Goal: Task Accomplishment & Management: Manage account settings

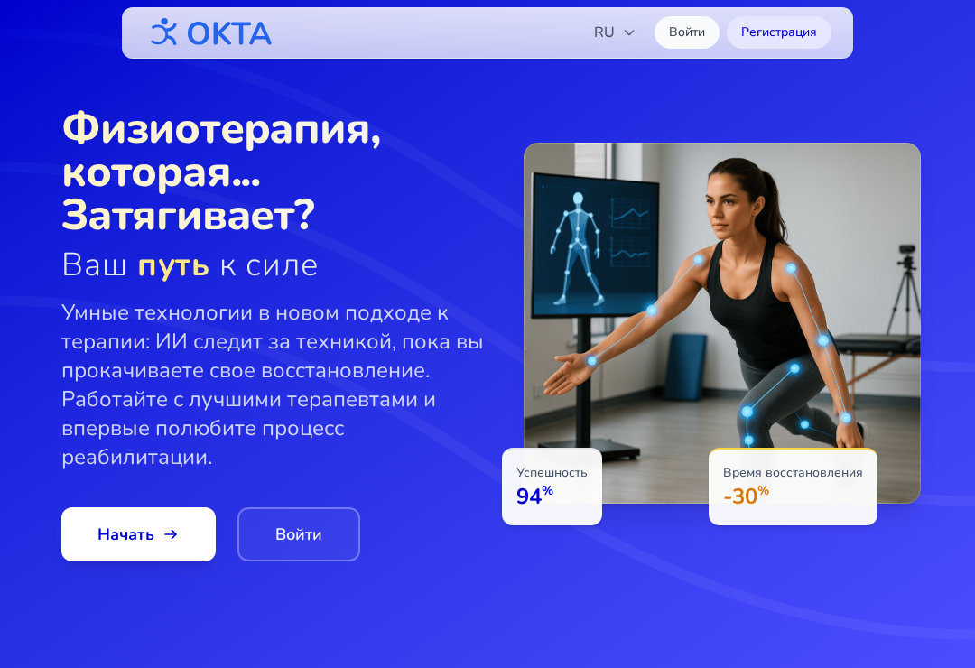
click at [693, 32] on link "Войти" at bounding box center [686, 32] width 65 height 32
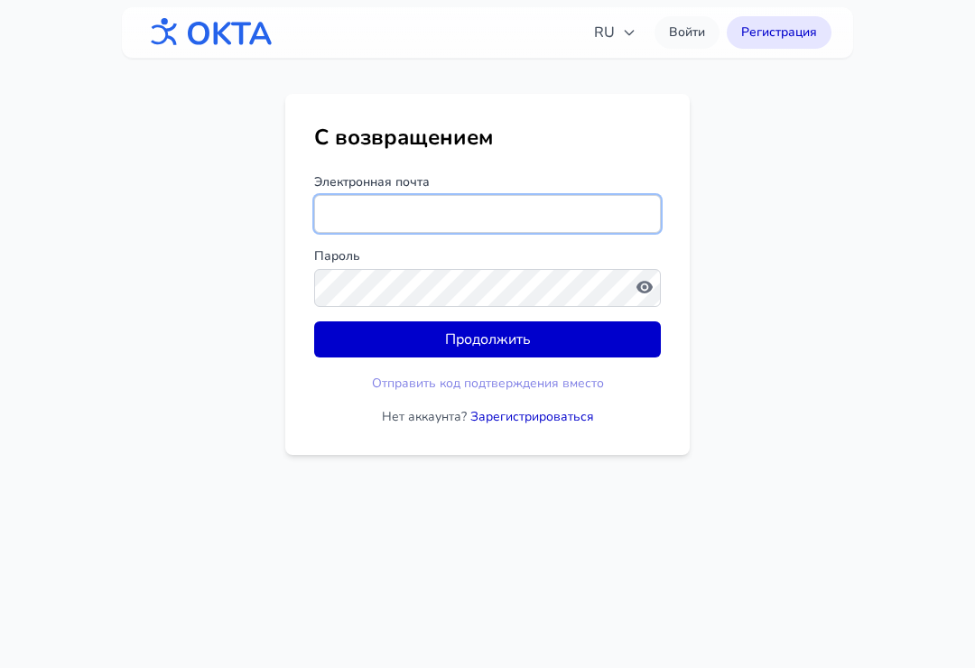
click at [565, 202] on input "Электронная почта" at bounding box center [487, 214] width 347 height 38
type input "*"
type input "**********"
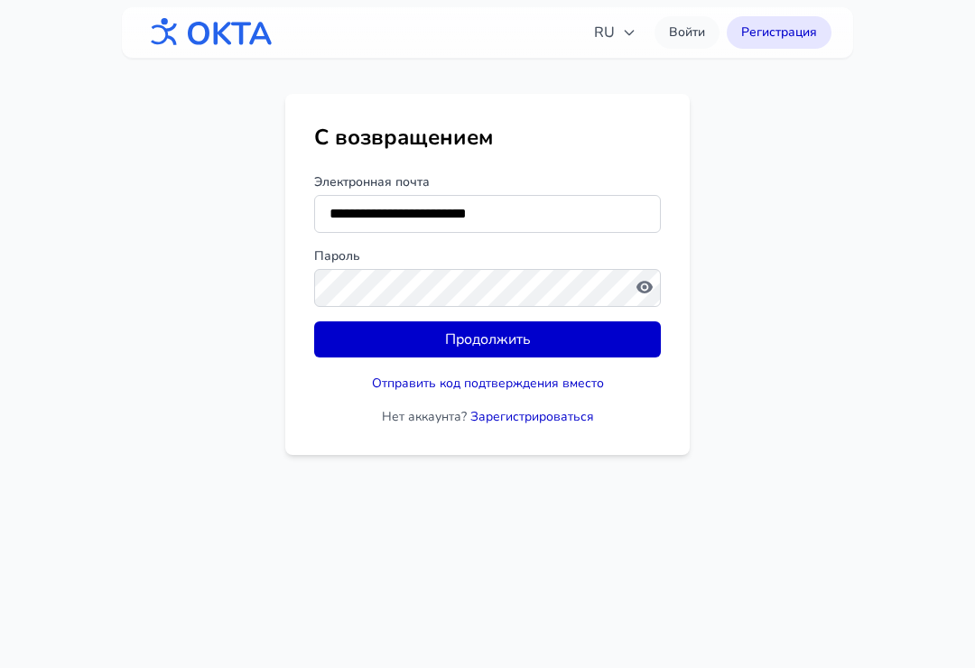
click at [615, 262] on label "Пароль" at bounding box center [487, 256] width 347 height 18
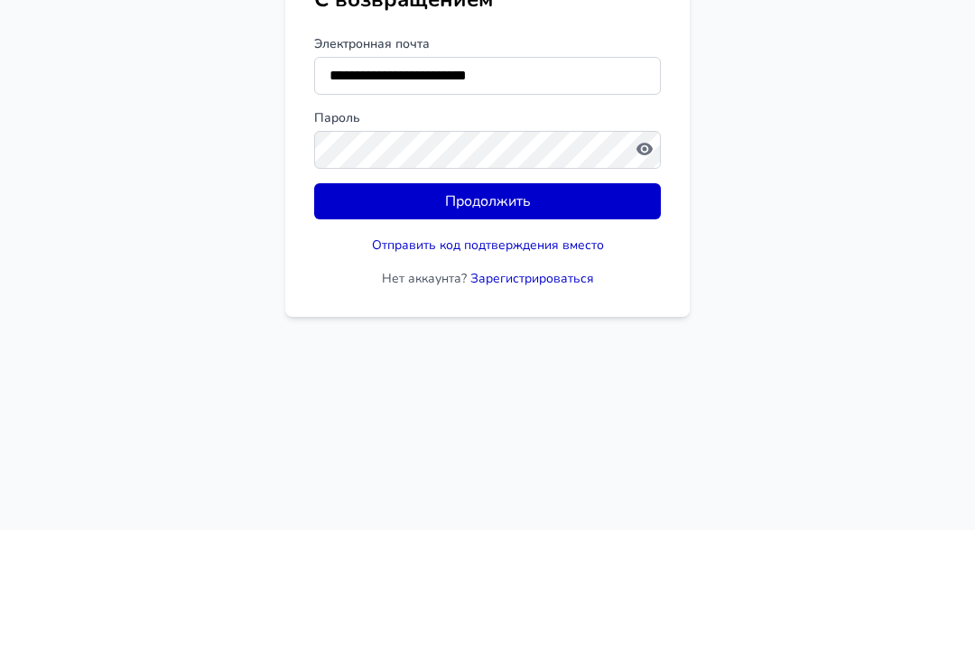
click at [556, 321] on button "Продолжить" at bounding box center [487, 339] width 347 height 36
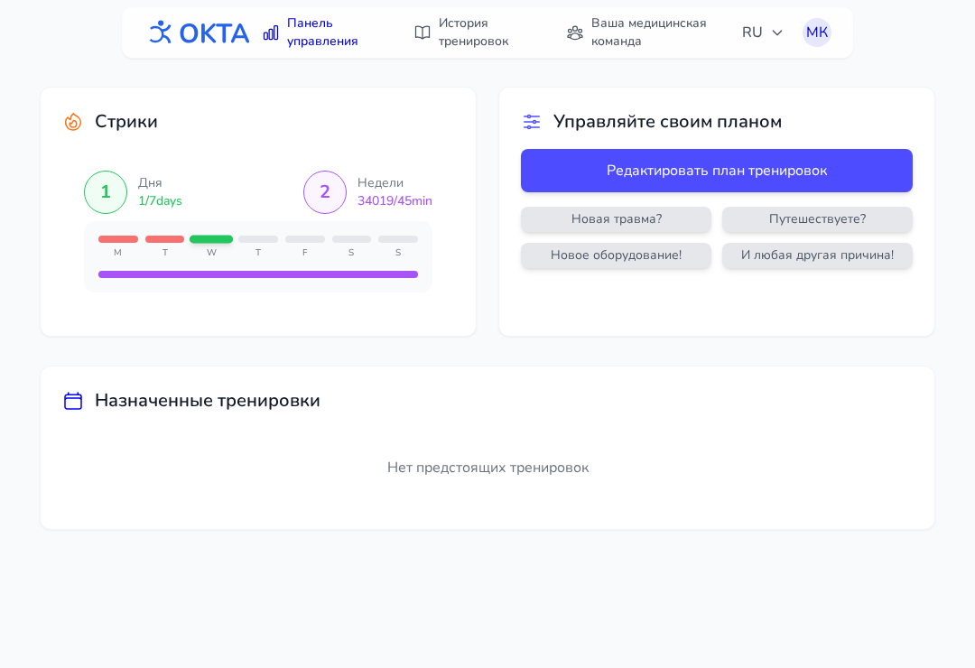
click at [653, 30] on link "Ваша медицинская команда" at bounding box center [643, 32] width 176 height 51
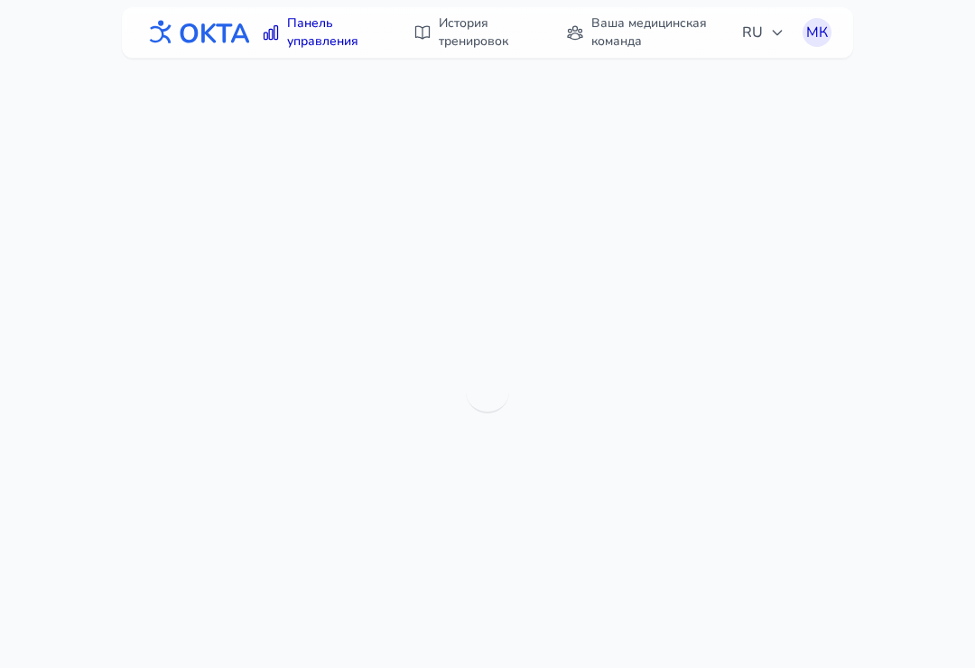
click at [472, 33] on link "История тренировок" at bounding box center [471, 32] width 139 height 51
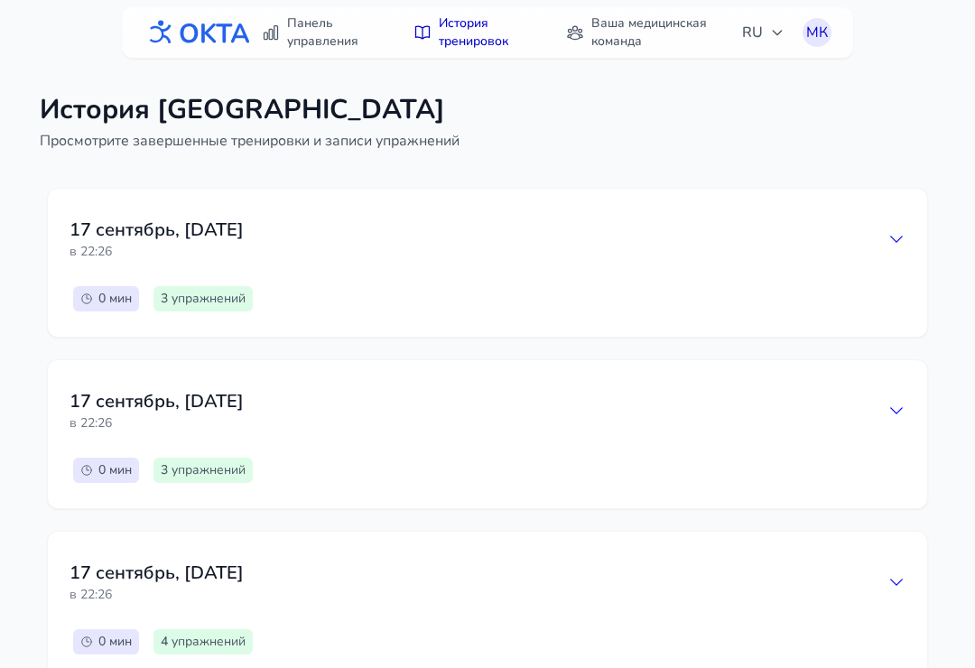
click at [884, 238] on div "[DATE] в 22:26" at bounding box center [487, 239] width 836 height 58
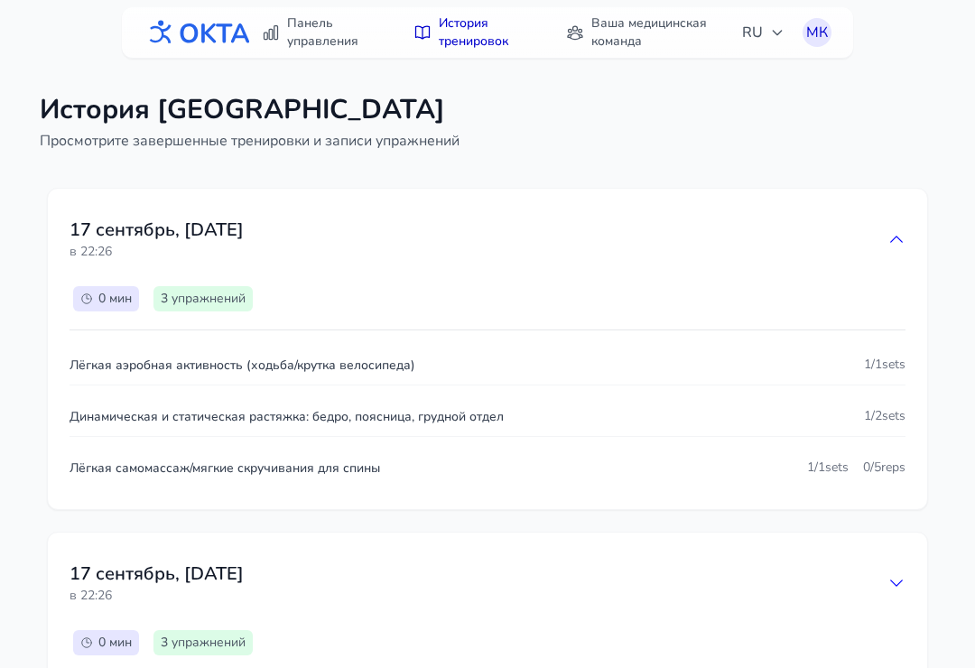
click at [893, 239] on icon at bounding box center [897, 238] width 12 height 5
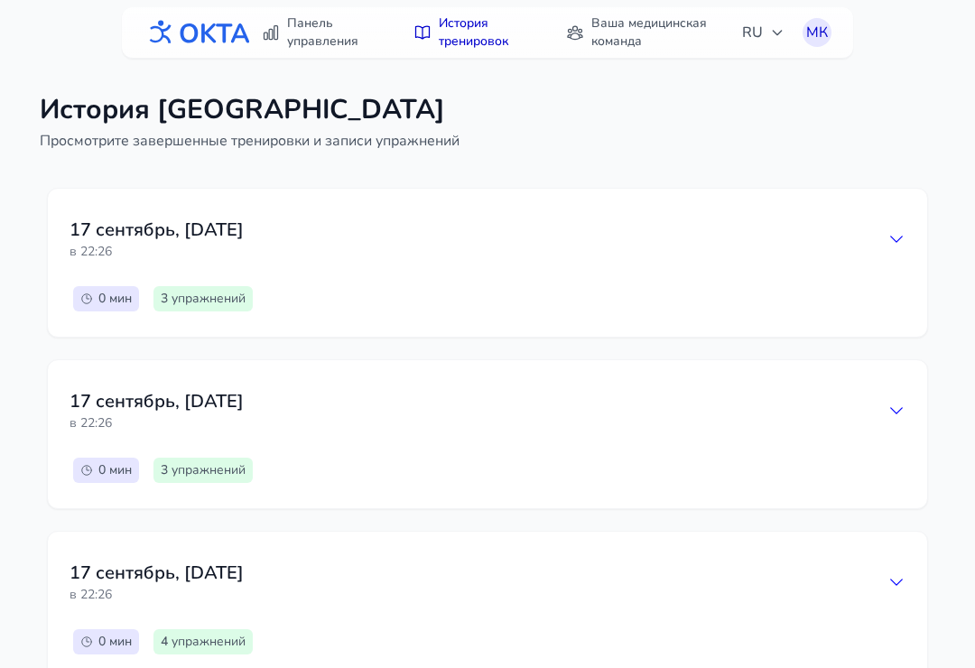
click at [630, 27] on link "Ваша медицинская команда" at bounding box center [643, 32] width 176 height 51
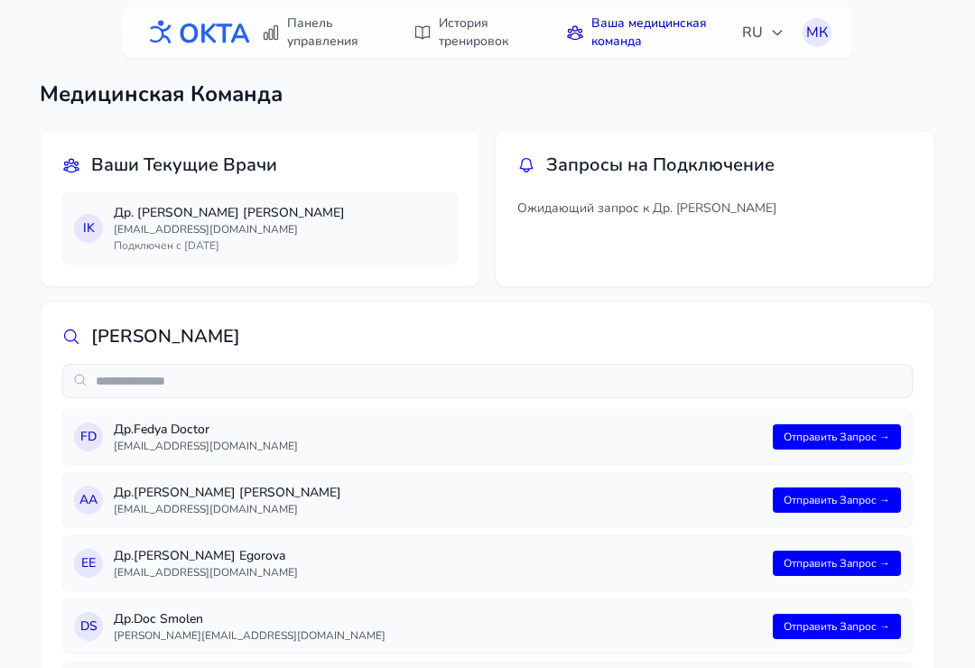
click at [158, 213] on p "Др. [PERSON_NAME]" at bounding box center [280, 213] width 332 height 18
click at [81, 225] on div "I K" at bounding box center [88, 228] width 29 height 29
